Goal: Communication & Community: Ask a question

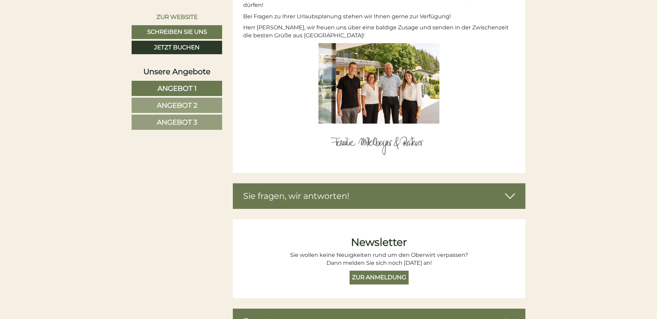
scroll to position [2607, 0]
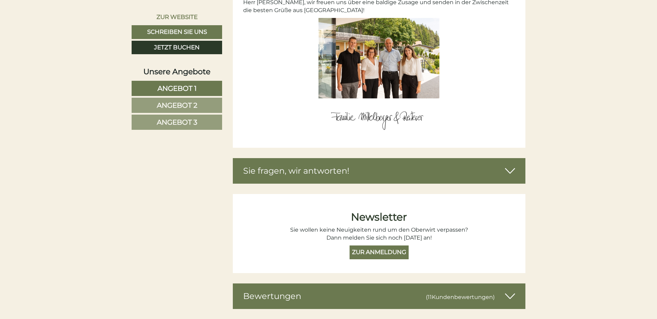
click at [509, 165] on icon at bounding box center [510, 171] width 10 height 12
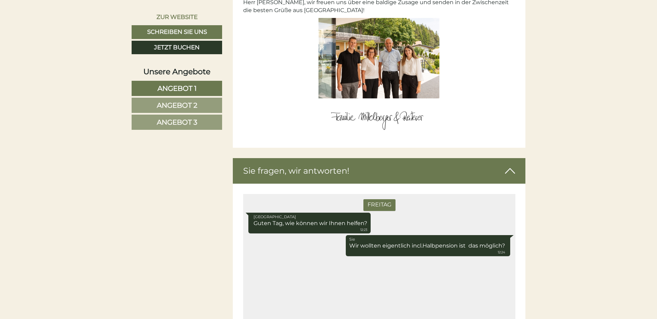
click at [254, 266] on div "[DATE] Hotel Oberwirt Guten Tag, wie können wir Ihnen helfen? 12:23 Sie Wir wol…" at bounding box center [379, 260] width 272 height 133
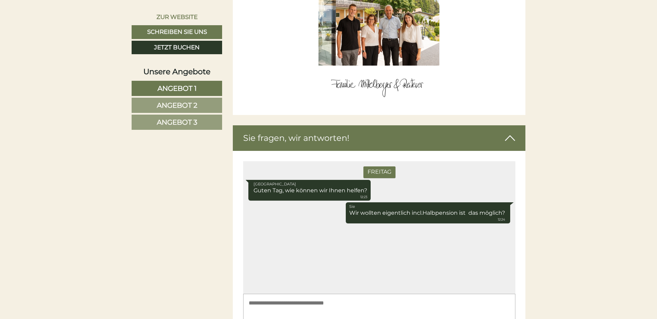
scroll to position [2648, 0]
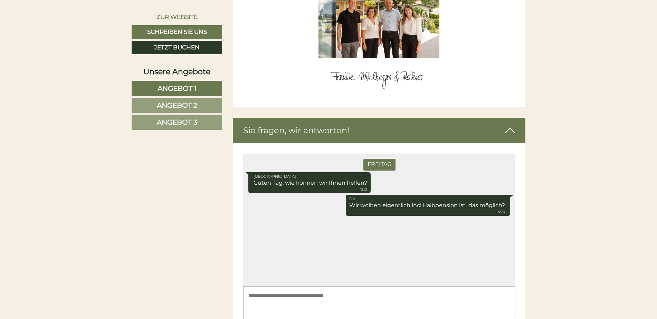
click at [251, 229] on div "[DATE] Hotel Oberwirt Guten Tag, wie können wir Ihnen helfen? 12:23 Sie Wir wol…" at bounding box center [379, 220] width 272 height 133
drag, startPoint x: 254, startPoint y: 221, endPoint x: 267, endPoint y: 237, distance: 20.7
click at [257, 229] on div "[DATE] Hotel Oberwirt Guten Tag, wie können wir Ihnen helfen? 12:23 Sie Wir wol…" at bounding box center [379, 220] width 272 height 133
drag, startPoint x: 268, startPoint y: 238, endPoint x: 300, endPoint y: 242, distance: 32.7
click at [276, 240] on div "[DATE] Hotel Oberwirt Guten Tag, wie können wir Ihnen helfen? 12:23 Sie Wir wol…" at bounding box center [379, 220] width 272 height 133
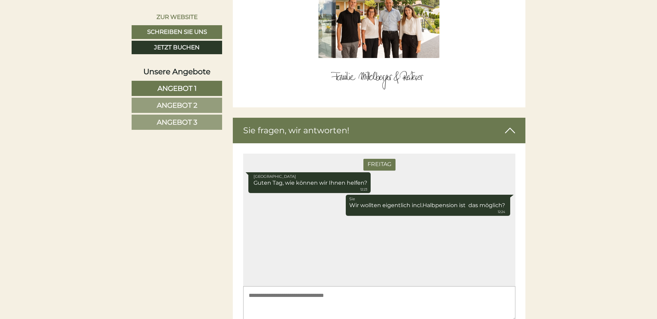
drag, startPoint x: 322, startPoint y: 241, endPoint x: 334, endPoint y: 239, distance: 12.4
click at [333, 239] on div "[DATE] Hotel Oberwirt Guten Tag, wie können wir Ihnen helfen? 12:23 Sie Wir wol…" at bounding box center [379, 220] width 272 height 133
click at [341, 237] on div "[DATE] Hotel Oberwirt Guten Tag, wie können wir Ihnen helfen? 12:23 Sie Wir wol…" at bounding box center [379, 220] width 272 height 133
click at [510, 125] on icon at bounding box center [510, 131] width 10 height 12
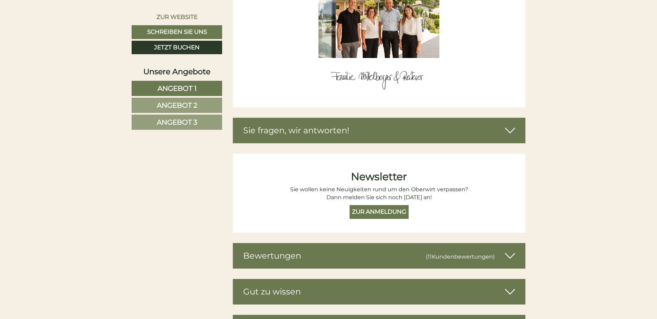
click at [508, 125] on icon at bounding box center [510, 131] width 10 height 12
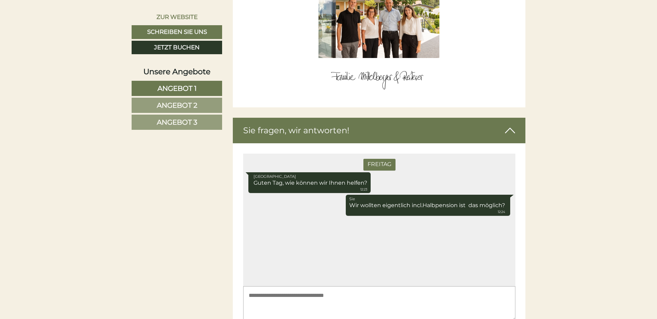
drag, startPoint x: 257, startPoint y: 295, endPoint x: 261, endPoint y: 292, distance: 5.0
click at [261, 292] on textarea at bounding box center [379, 303] width 272 height 35
click at [248, 309] on textarea "**********" at bounding box center [379, 303] width 272 height 35
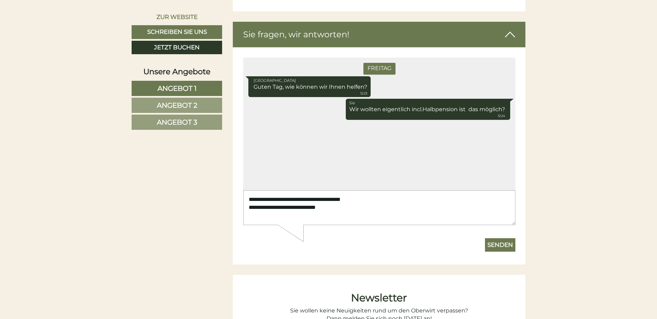
scroll to position [2736, 0]
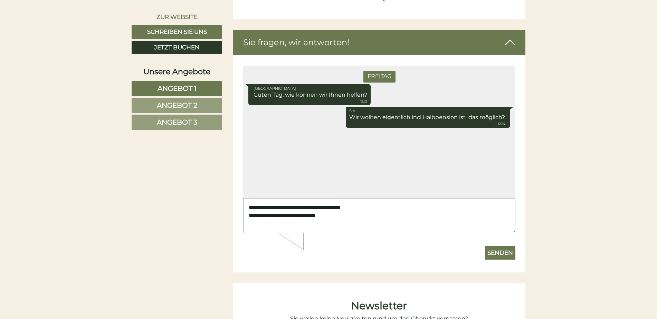
click at [249, 220] on textarea "**********" at bounding box center [379, 215] width 272 height 35
type textarea "**********"
click at [495, 253] on button "Senden" at bounding box center [500, 253] width 30 height 14
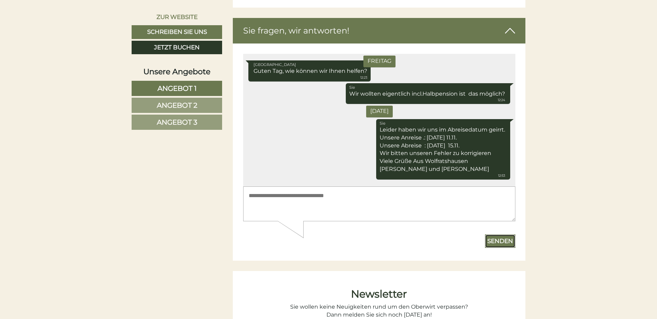
scroll to position [2755, 0]
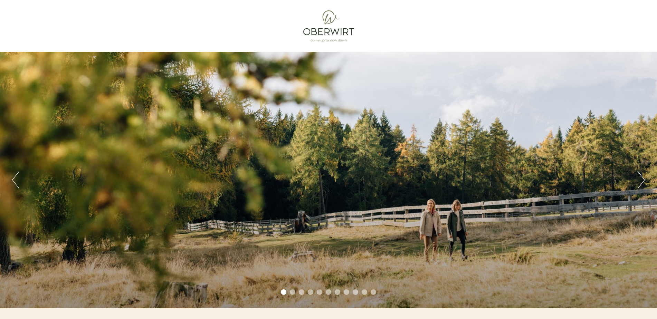
drag, startPoint x: 655, startPoint y: 23, endPoint x: 656, endPoint y: 48, distance: 24.5
click at [656, 48] on div "Previous Next 1 2 3 4 5 6 7 8 9 10 11" at bounding box center [328, 154] width 657 height 308
drag, startPoint x: 656, startPoint y: 25, endPoint x: 655, endPoint y: 35, distance: 10.7
click at [655, 35] on div "Previous Next 1 2 3 4 5 6 7 8 9 10 11" at bounding box center [328, 154] width 657 height 308
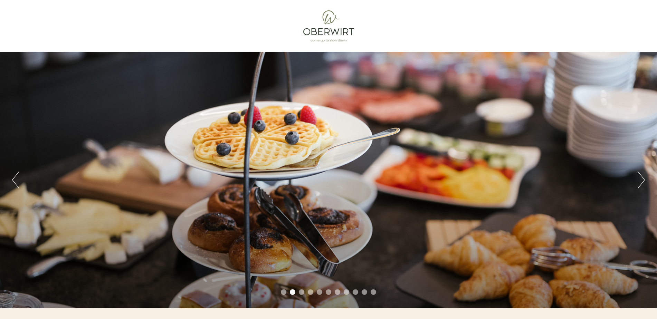
drag, startPoint x: 659, startPoint y: 32, endPoint x: 653, endPoint y: 102, distance: 70.7
click at [653, 102] on div "Previous Next 1 2 3 4 5 6 7 8 9 10 11" at bounding box center [328, 154] width 657 height 308
click at [643, 178] on button "Next" at bounding box center [641, 179] width 7 height 17
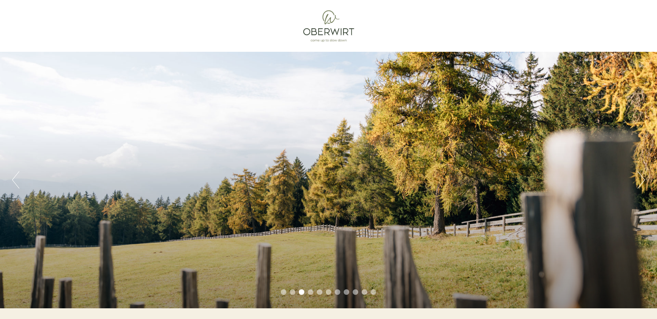
click at [643, 178] on button "Next" at bounding box center [641, 179] width 7 height 17
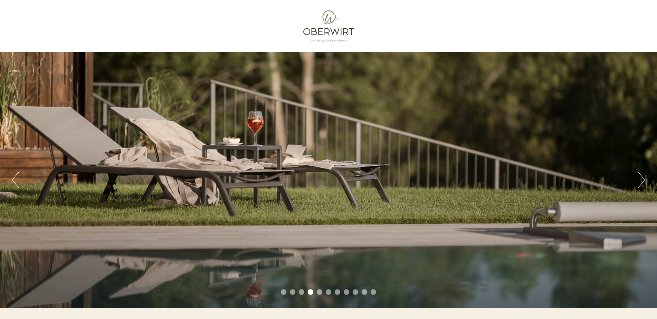
click at [643, 177] on button "Next" at bounding box center [641, 179] width 7 height 17
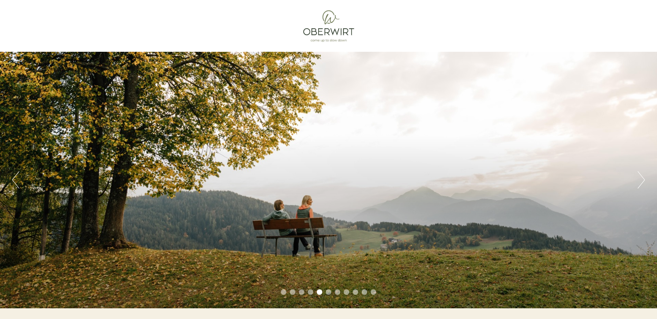
click at [643, 176] on button "Next" at bounding box center [641, 179] width 7 height 17
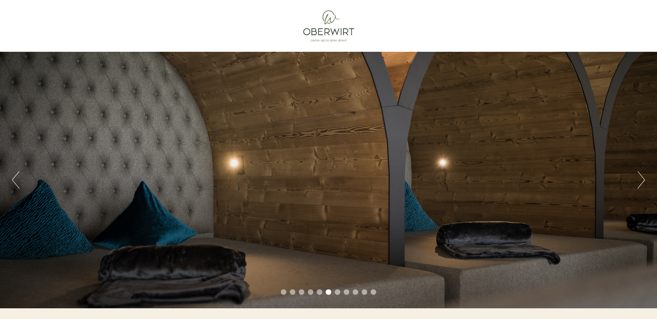
click at [642, 175] on button "Next" at bounding box center [641, 179] width 7 height 17
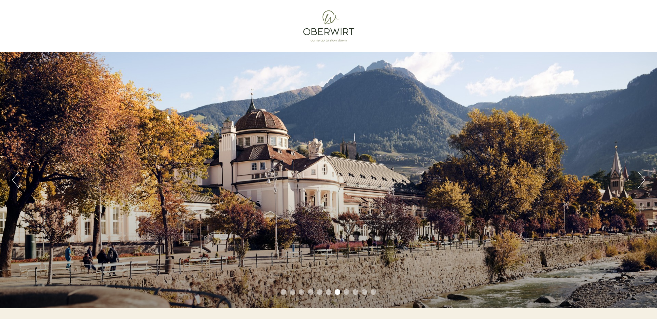
click at [642, 173] on button "Next" at bounding box center [641, 179] width 7 height 17
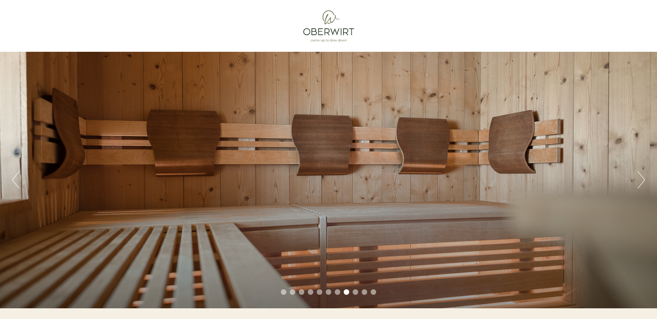
click at [642, 173] on button "Next" at bounding box center [641, 179] width 7 height 17
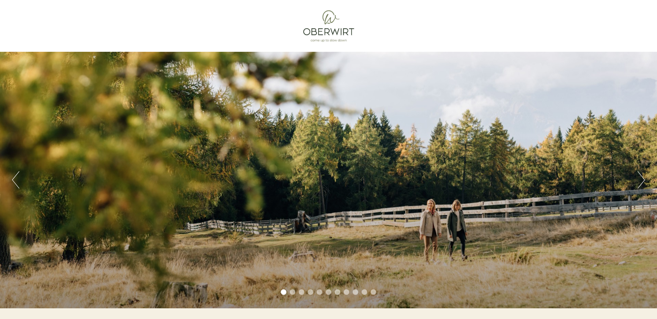
scroll to position [93, 0]
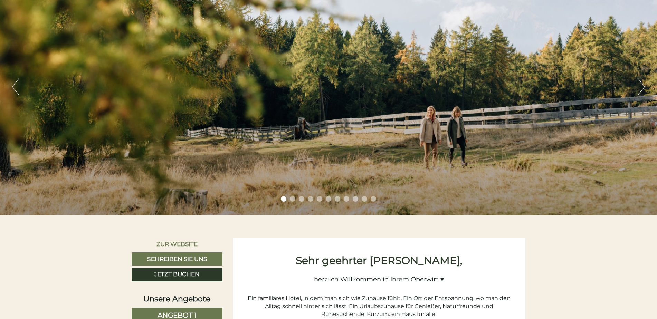
drag, startPoint x: 656, startPoint y: 31, endPoint x: 657, endPoint y: 51, distance: 20.4
drag, startPoint x: 656, startPoint y: 65, endPoint x: 654, endPoint y: 70, distance: 5.8
click at [655, 70] on div "Previous Next 1 2 3 4 5 6 7 8 9 10 11" at bounding box center [328, 87] width 657 height 257
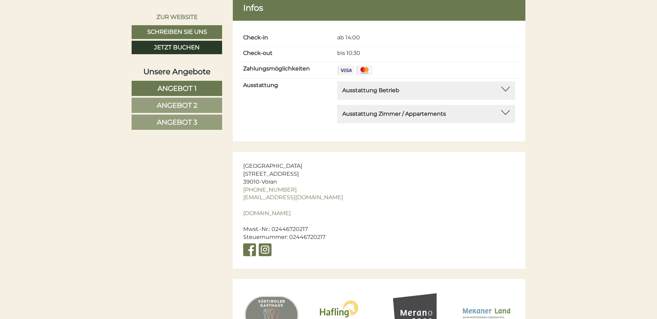
scroll to position [3014, 0]
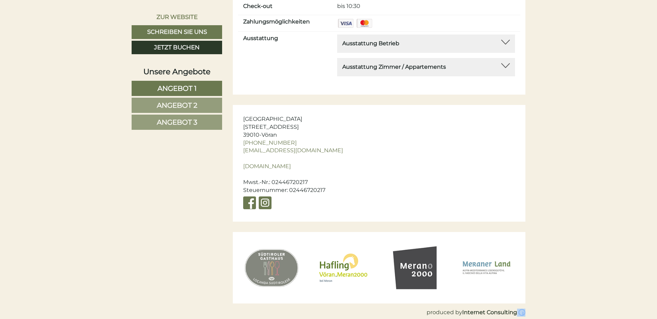
drag, startPoint x: 651, startPoint y: 302, endPoint x: 650, endPoint y: 298, distance: 3.9
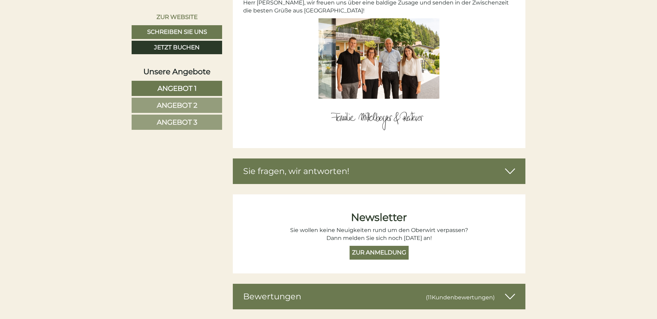
scroll to position [2600, 0]
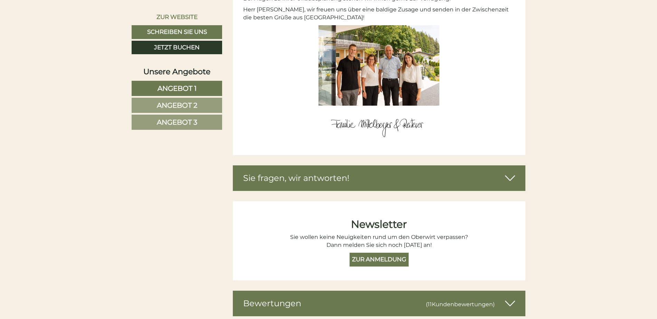
click at [508, 172] on icon at bounding box center [510, 178] width 10 height 12
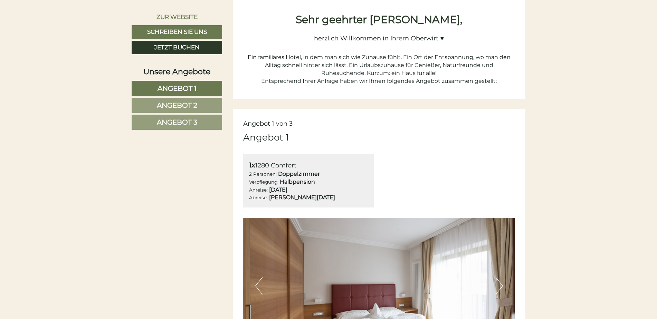
scroll to position [0, 0]
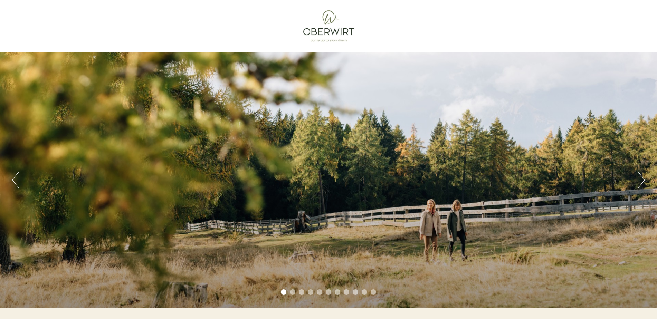
scroll to position [122, 0]
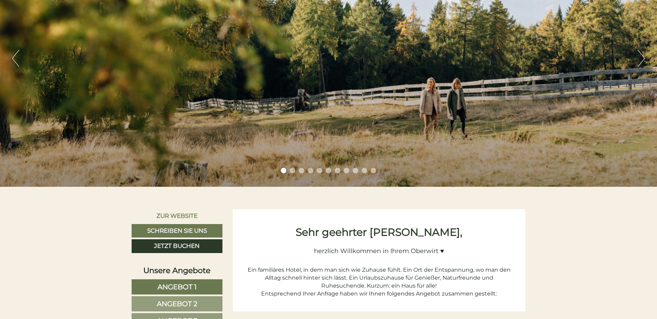
drag, startPoint x: 655, startPoint y: 57, endPoint x: 653, endPoint y: 79, distance: 22.9
click at [653, 79] on div "Previous Next 1 2 3 4 5 6 7 8 9 10 11" at bounding box center [328, 58] width 657 height 257
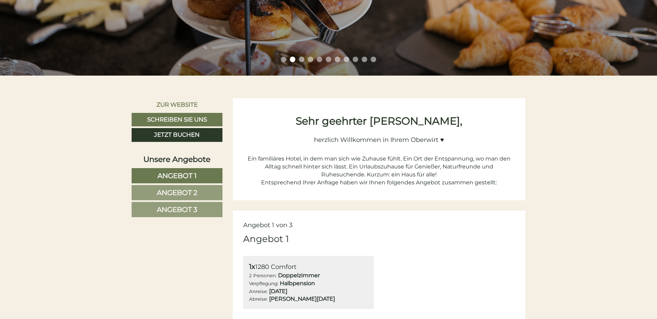
scroll to position [0, 0]
